Goal: Task Accomplishment & Management: Manage account settings

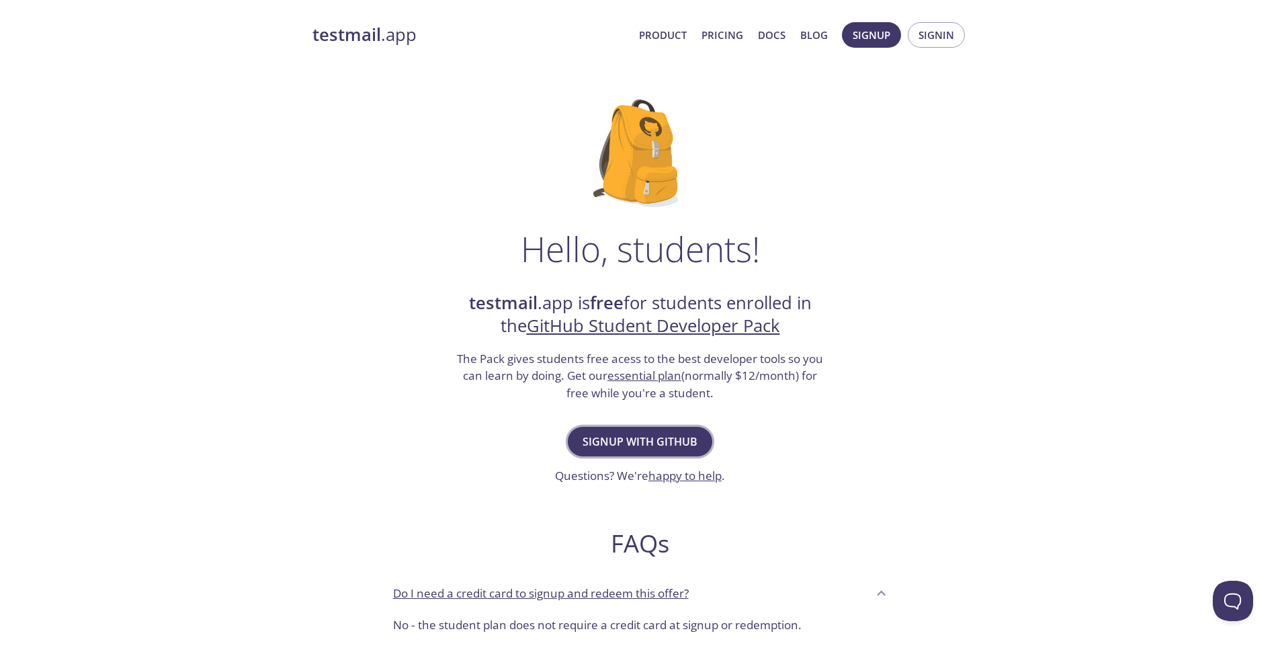
click at [653, 433] on span "Signup with GitHub" at bounding box center [640, 441] width 115 height 19
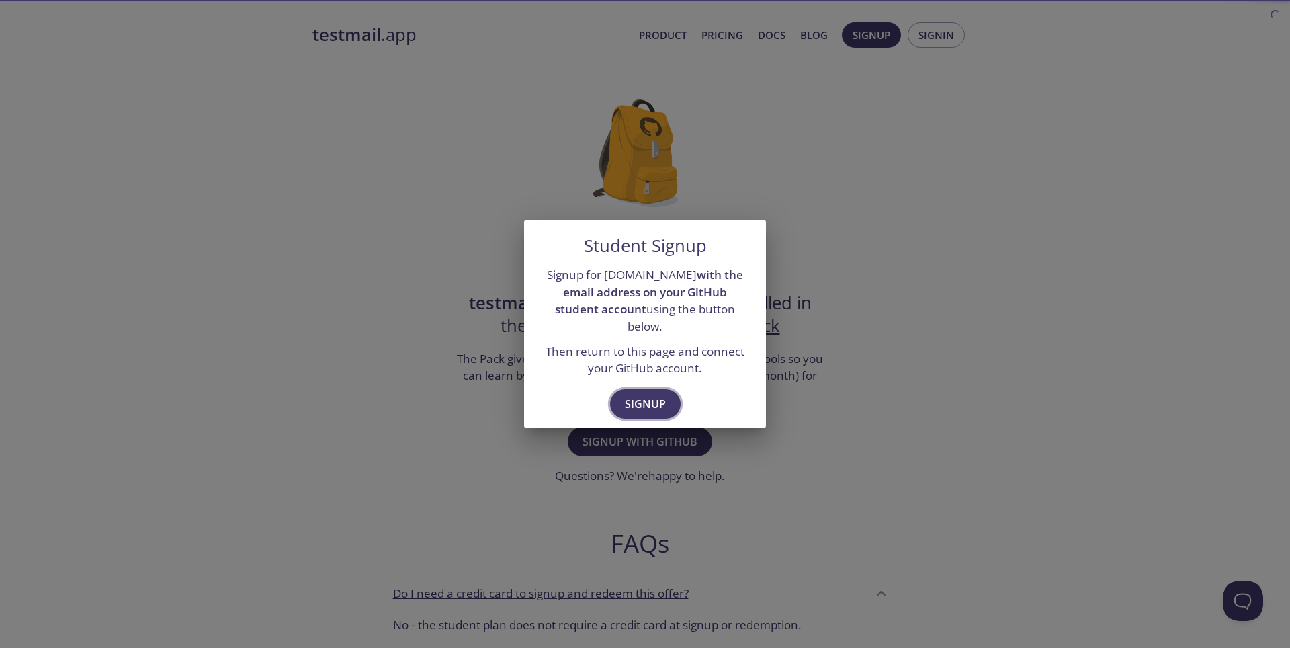
click at [656, 394] on span "Signup" at bounding box center [645, 403] width 41 height 19
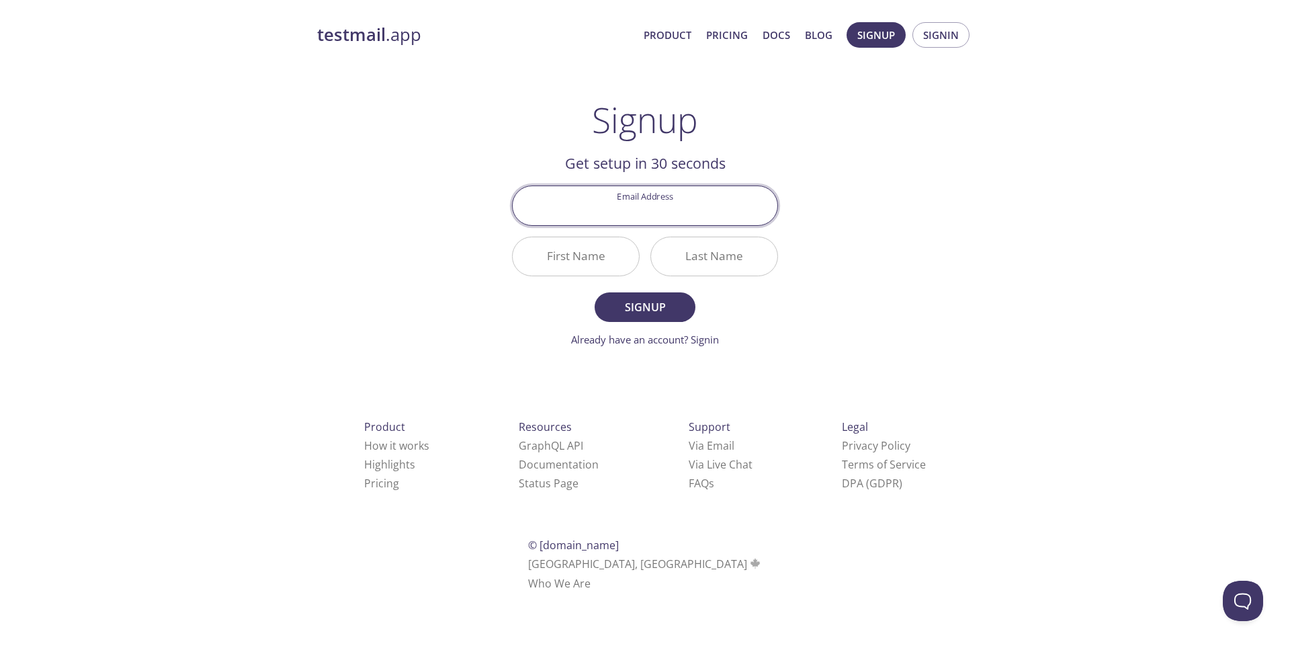
click at [659, 221] on input "Email Address" at bounding box center [645, 205] width 265 height 38
type input "emadalghail60@gmail.com"
click at [607, 248] on input "First Name" at bounding box center [576, 256] width 126 height 38
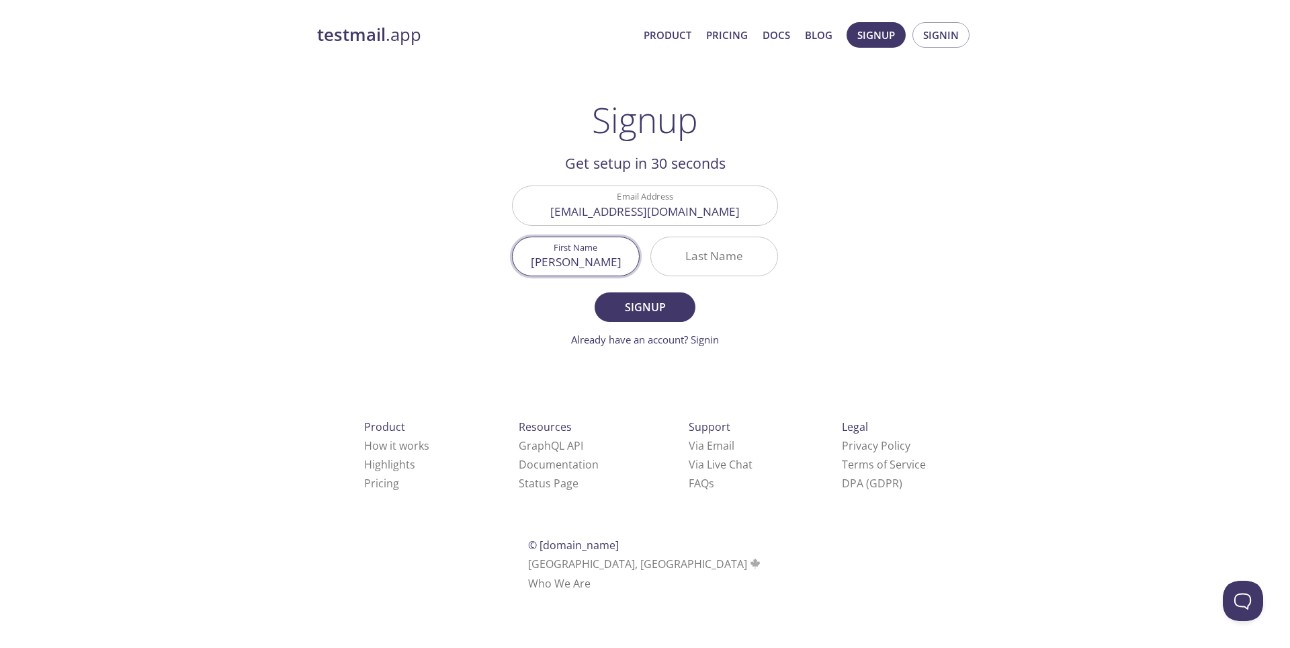
type input "Emad"
click at [697, 260] on input "Last Name" at bounding box center [714, 256] width 126 height 38
type input "Ibraheem"
click at [654, 306] on span "Signup" at bounding box center [644, 307] width 71 height 19
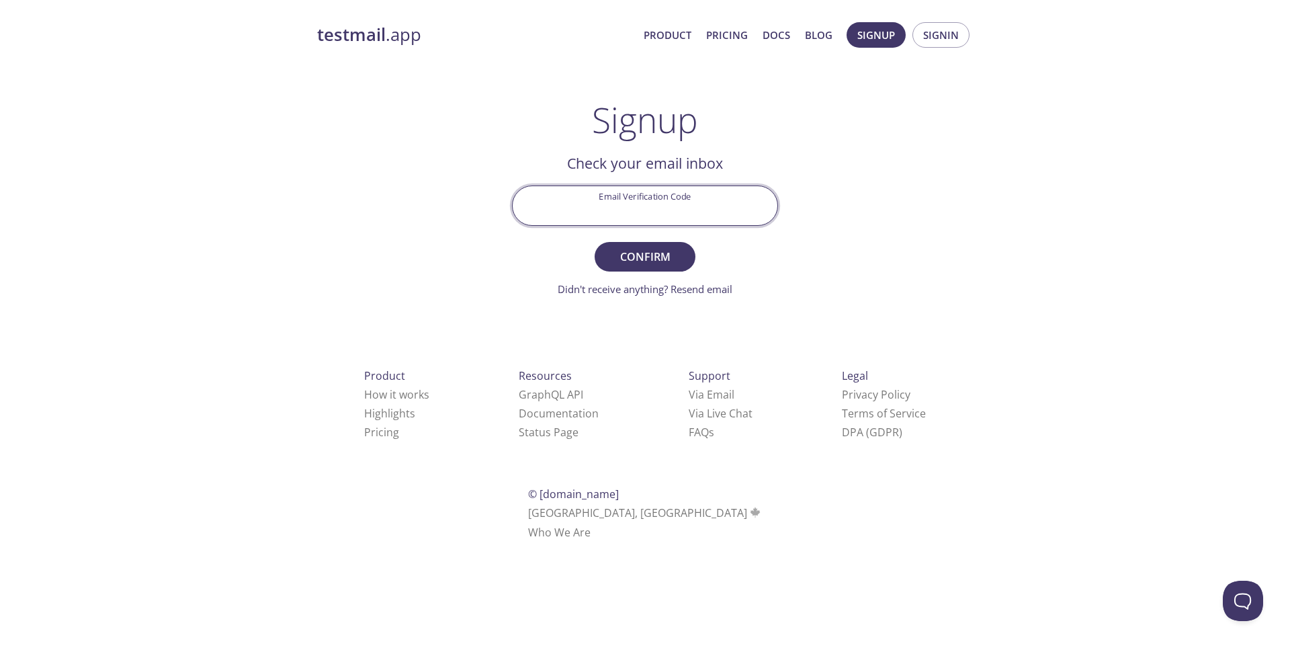
click at [645, 210] on input "Email Verification Code" at bounding box center [645, 205] width 265 height 38
paste input "JGTQY8G"
click at [660, 255] on span "Confirm" at bounding box center [644, 256] width 71 height 19
type input "JGTQY8G"
click at [701, 218] on input "JGTQY8G" at bounding box center [645, 205] width 265 height 38
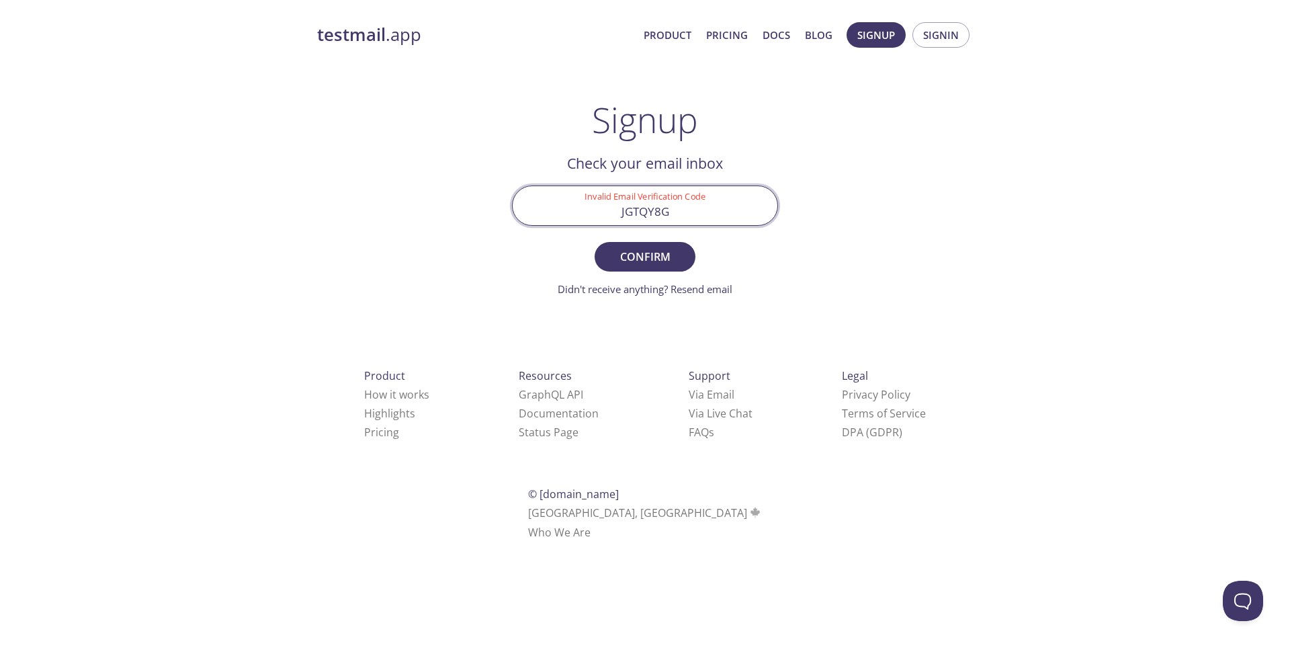
drag, startPoint x: 695, startPoint y: 217, endPoint x: 540, endPoint y: 198, distance: 156.4
click at [540, 198] on input "JGTQY8G" at bounding box center [645, 205] width 265 height 38
click at [655, 258] on span "Confirm" at bounding box center [644, 256] width 71 height 19
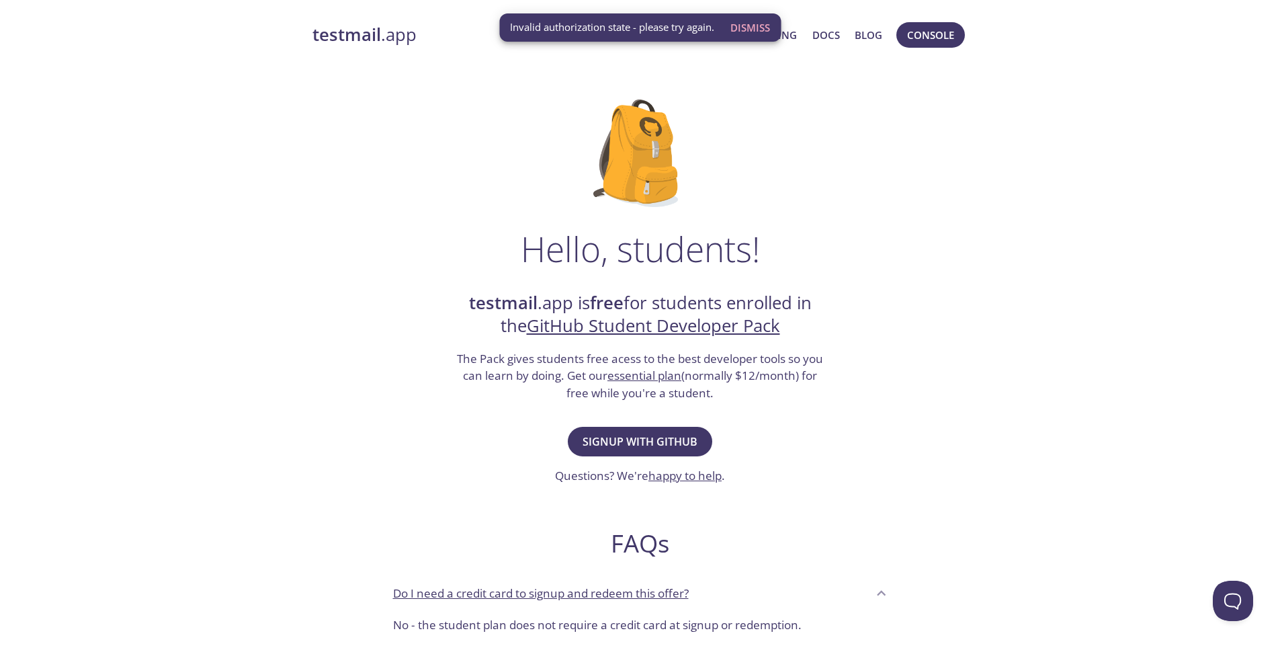
click at [684, 32] on span "Invalid authorization state - please try again." at bounding box center [612, 27] width 204 height 14
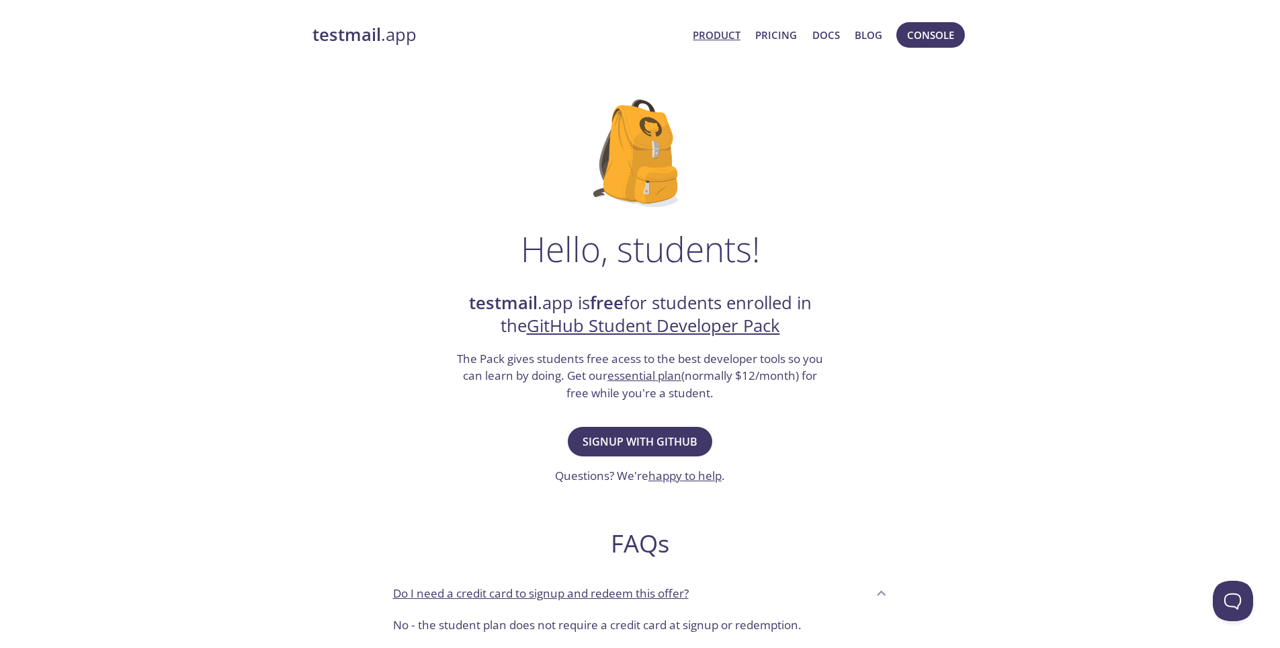
click at [729, 31] on link "Product" at bounding box center [717, 34] width 48 height 17
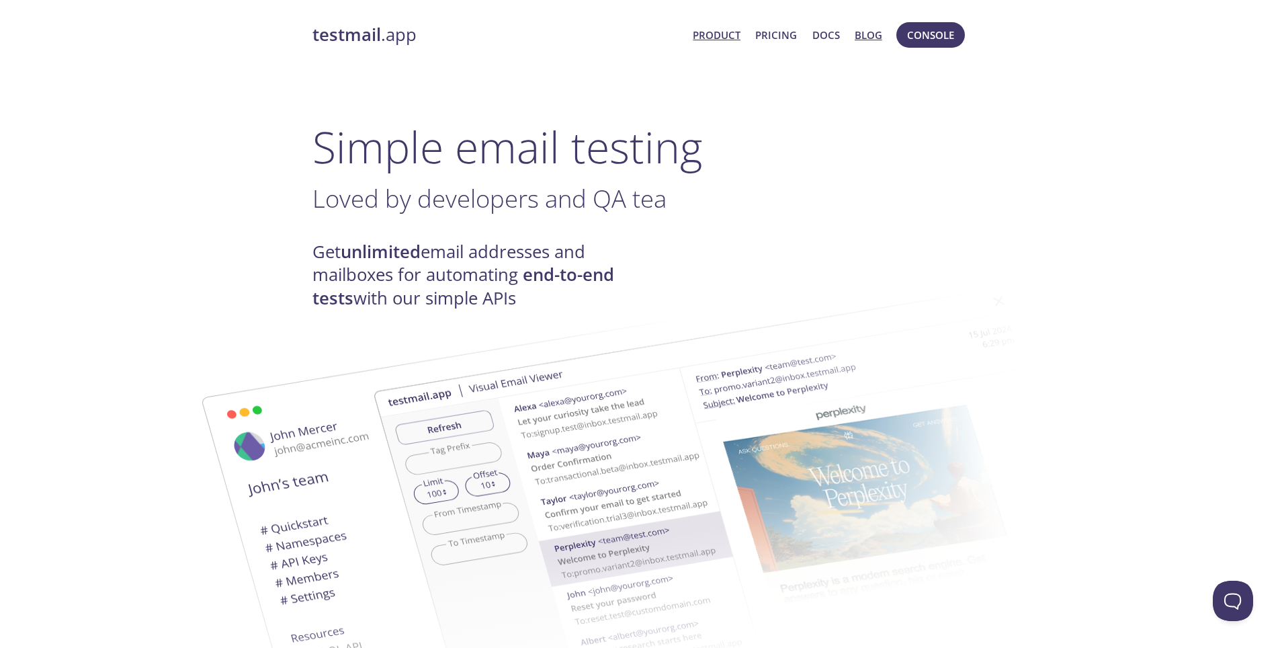
click at [856, 38] on link "Blog" at bounding box center [869, 34] width 28 height 17
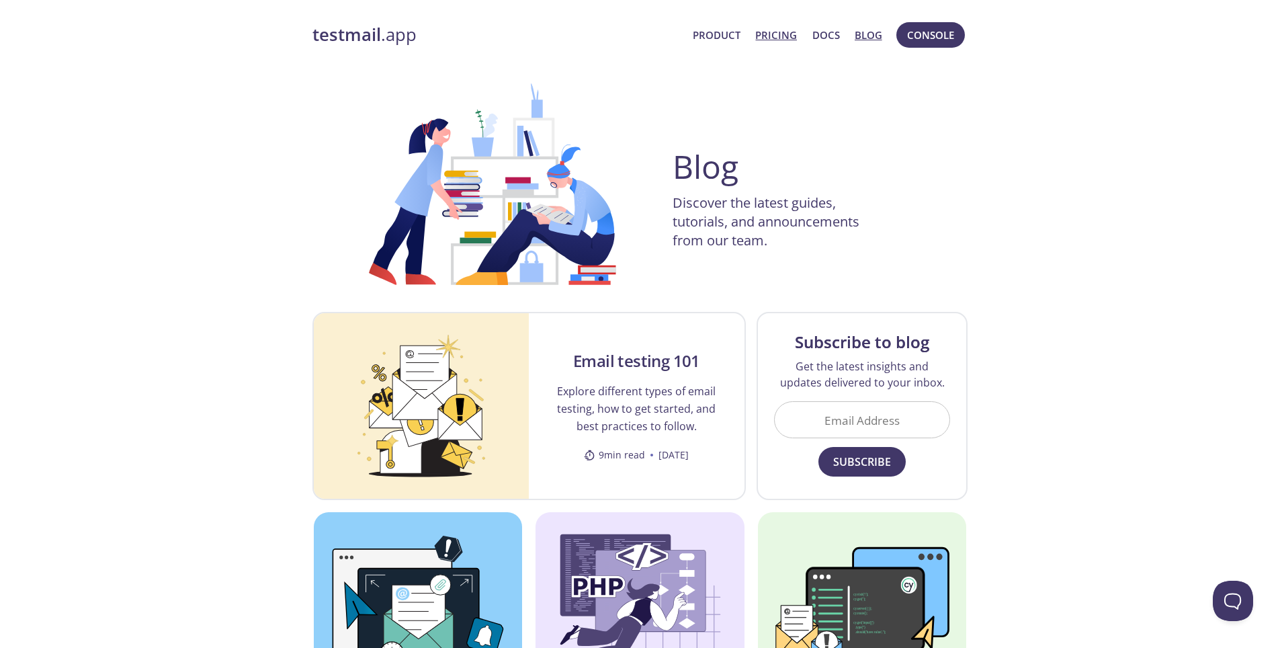
click at [785, 36] on link "Pricing" at bounding box center [776, 34] width 42 height 17
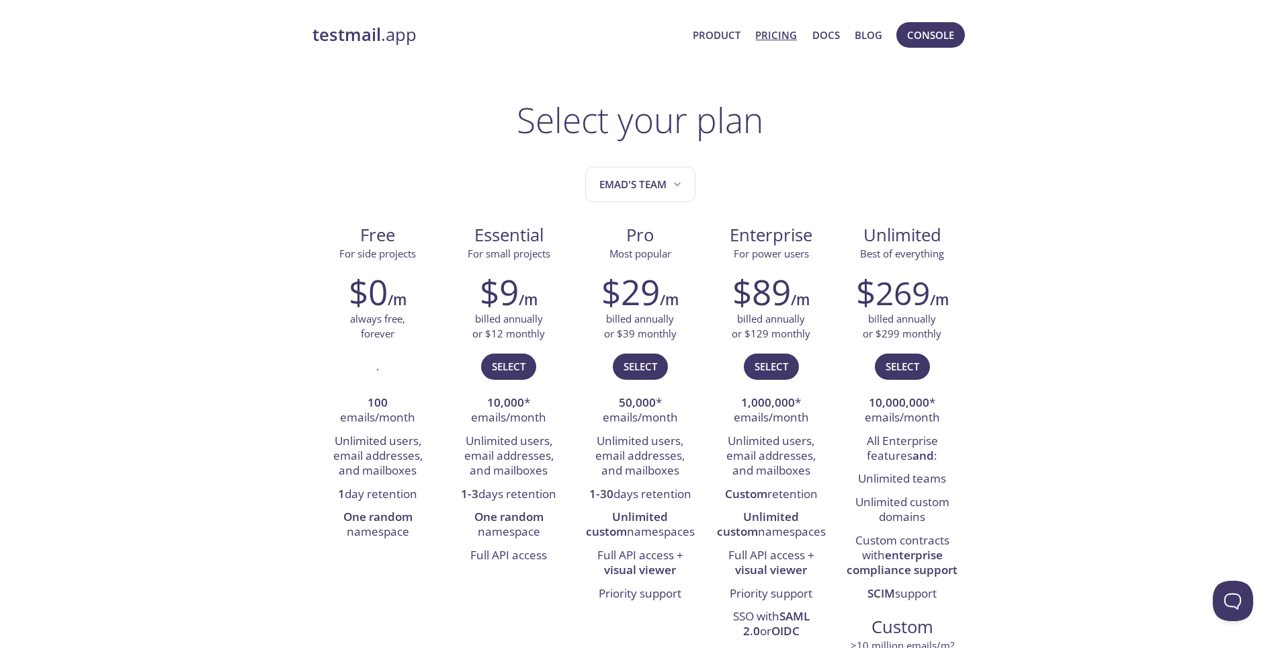
drag, startPoint x: 108, startPoint y: 195, endPoint x: 106, endPoint y: 188, distance: 7.0
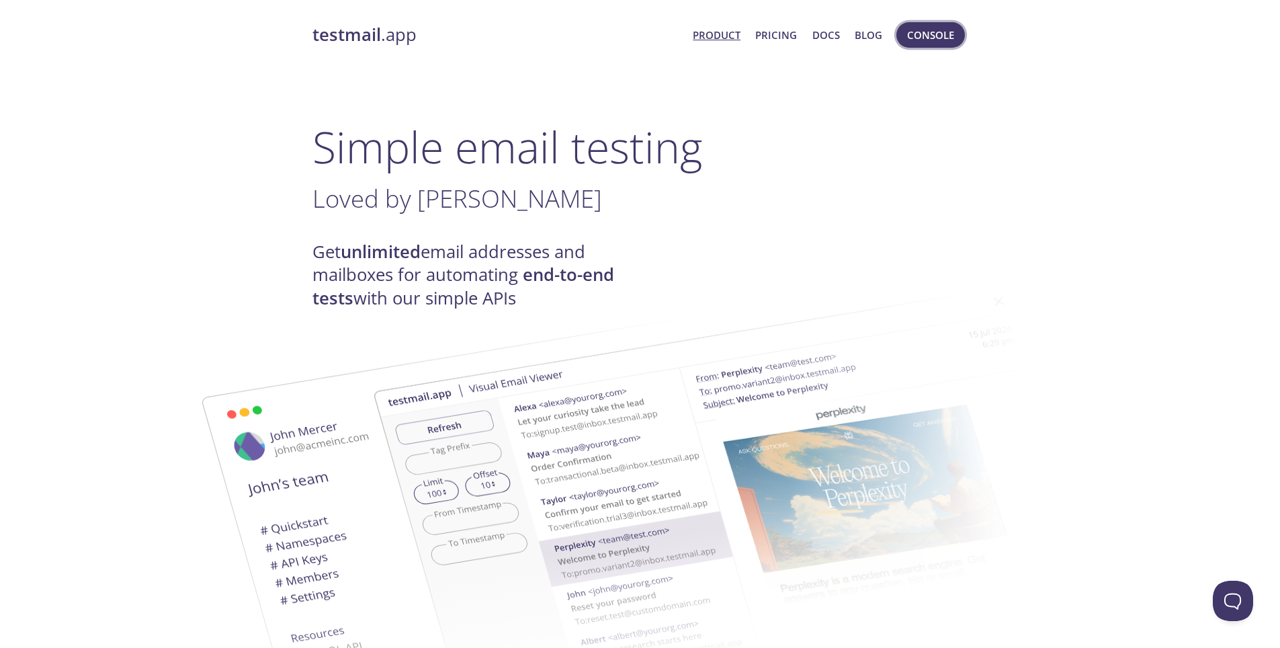
click at [922, 39] on span "Console" at bounding box center [930, 34] width 47 height 17
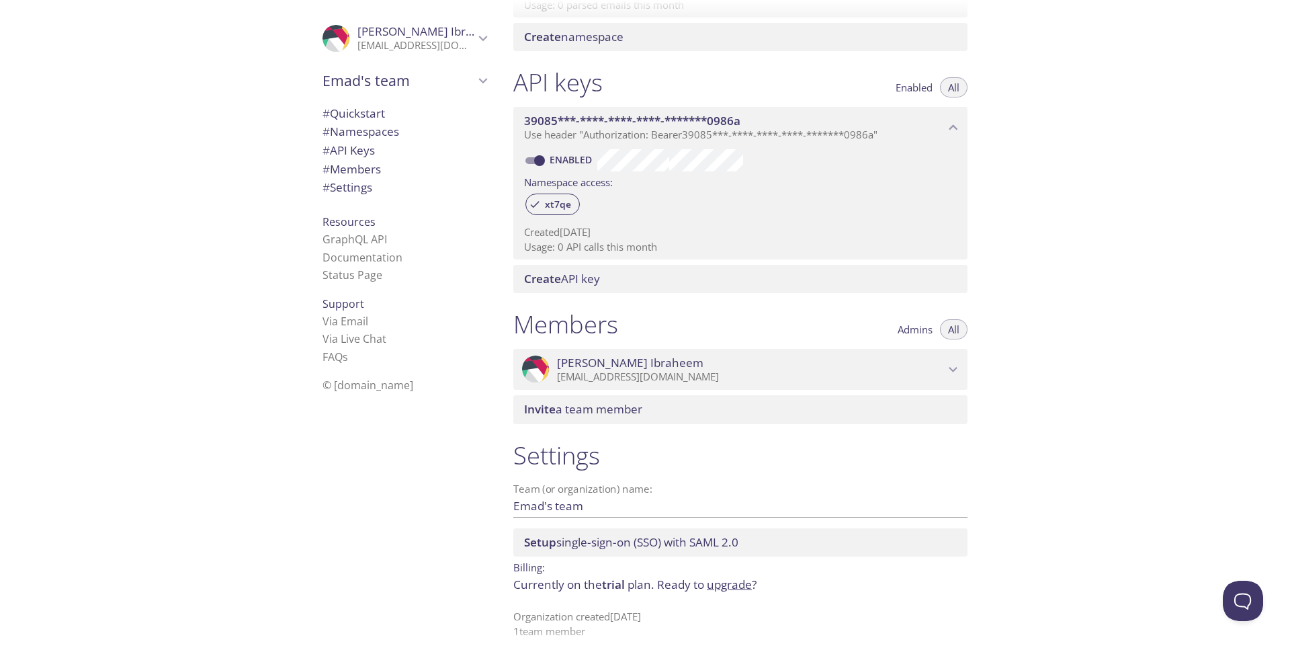
scroll to position [308, 0]
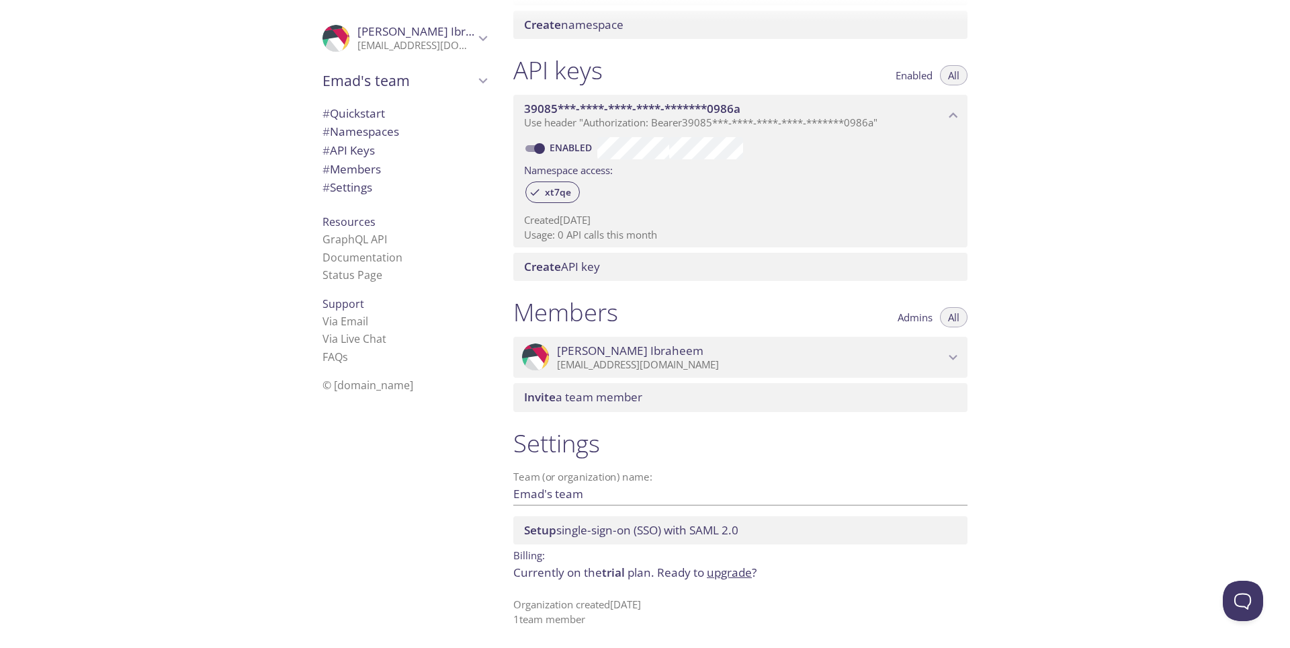
click at [350, 187] on span "# Settings" at bounding box center [348, 186] width 50 height 15
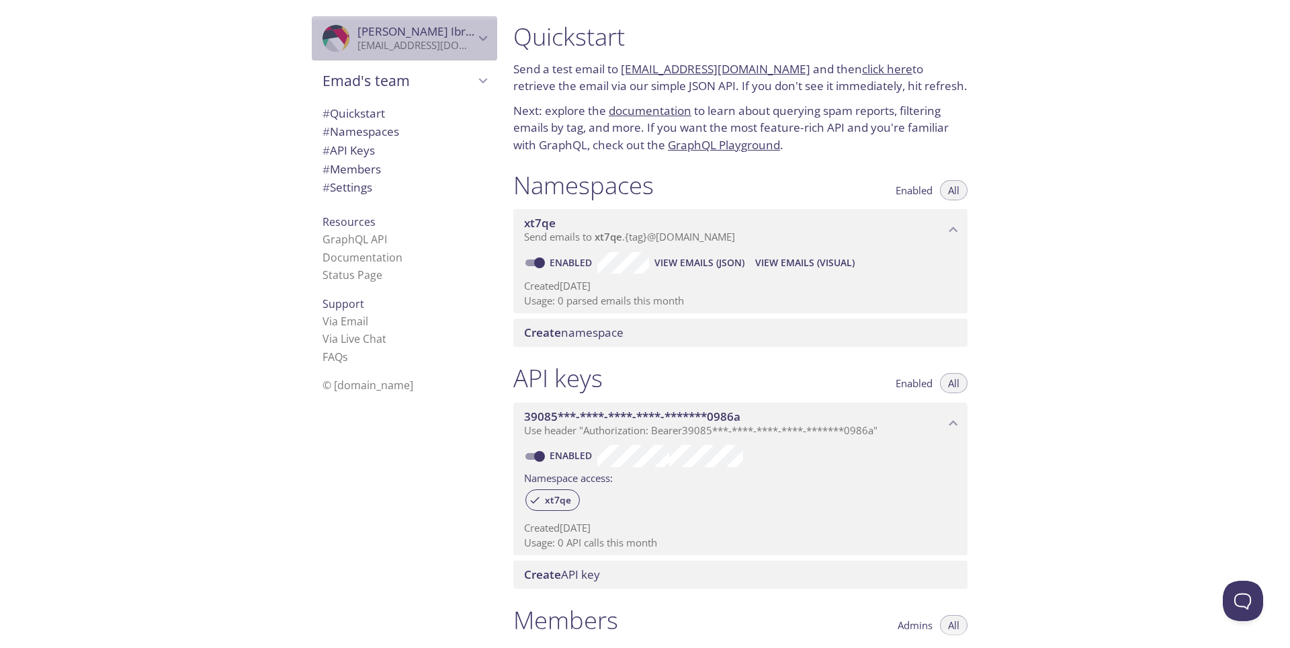
click at [474, 36] on icon "Emad Ibraheem" at bounding box center [482, 38] width 17 height 17
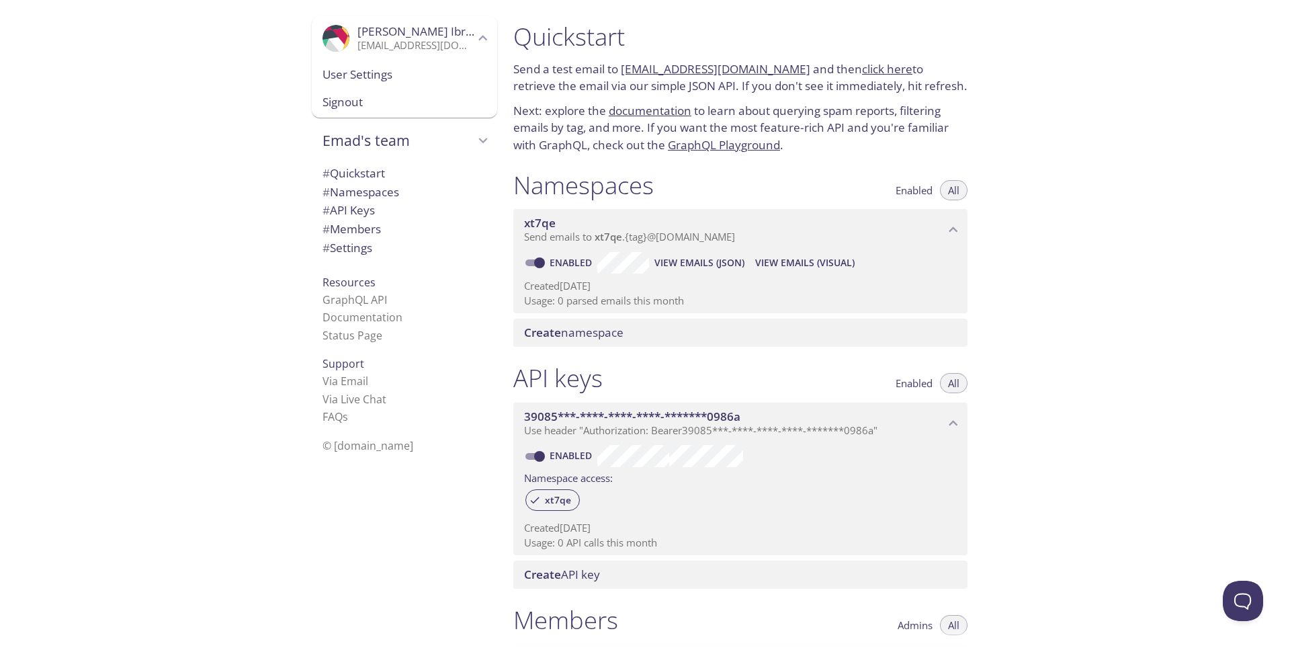
click at [360, 79] on span "User Settings" at bounding box center [405, 74] width 164 height 17
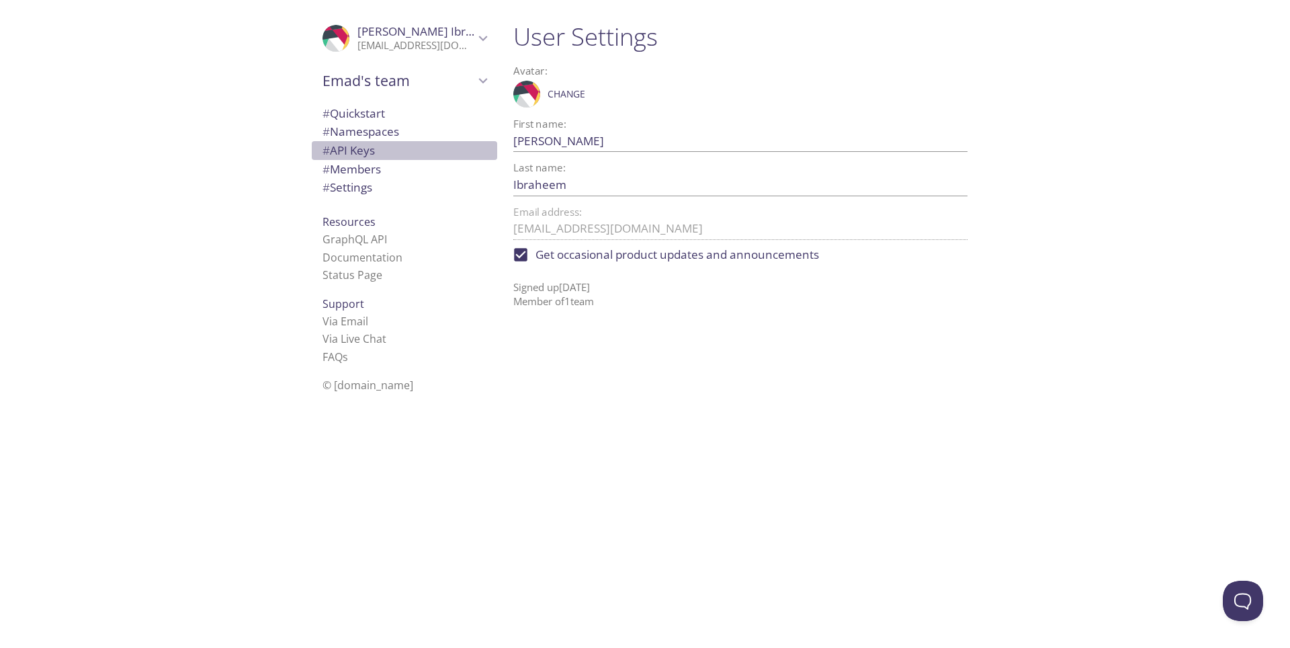
click at [362, 149] on span "# API Keys" at bounding box center [349, 149] width 52 height 15
